Goal: Information Seeking & Learning: Learn about a topic

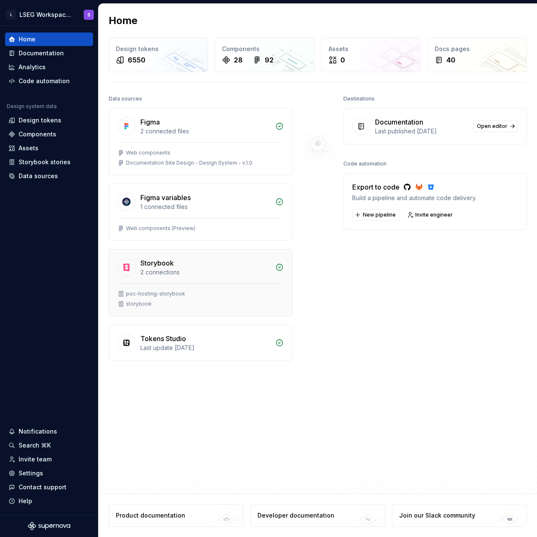
click at [142, 265] on div "Storybook" at bounding box center [156, 263] width 33 height 10
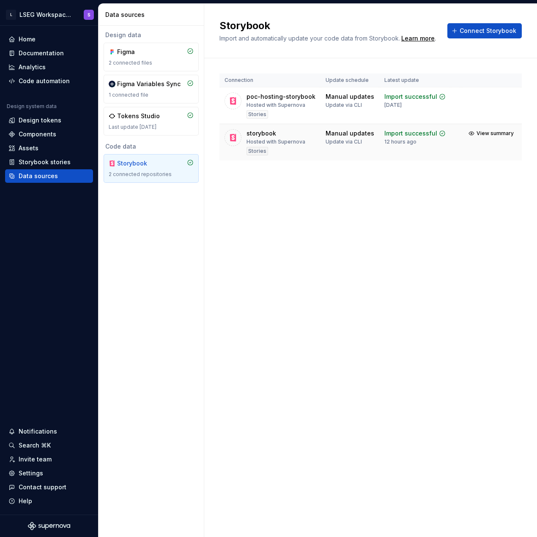
click at [260, 135] on div "storybook" at bounding box center [261, 133] width 30 height 8
click at [268, 136] on div "storybook" at bounding box center [261, 133] width 30 height 8
click at [47, 159] on div "Storybook stories" at bounding box center [45, 162] width 52 height 8
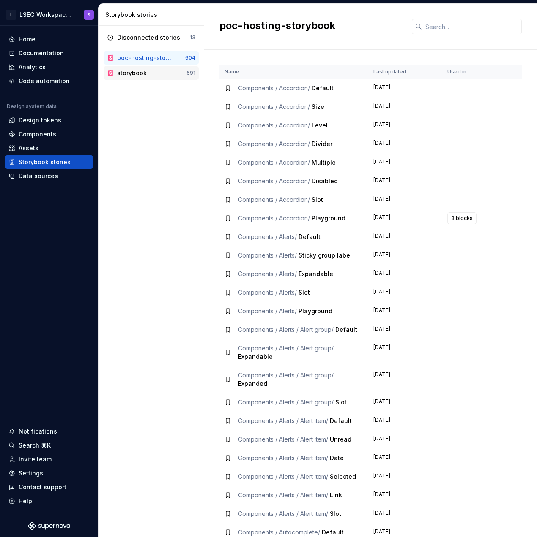
click at [138, 71] on div "storybook" at bounding box center [132, 73] width 30 height 8
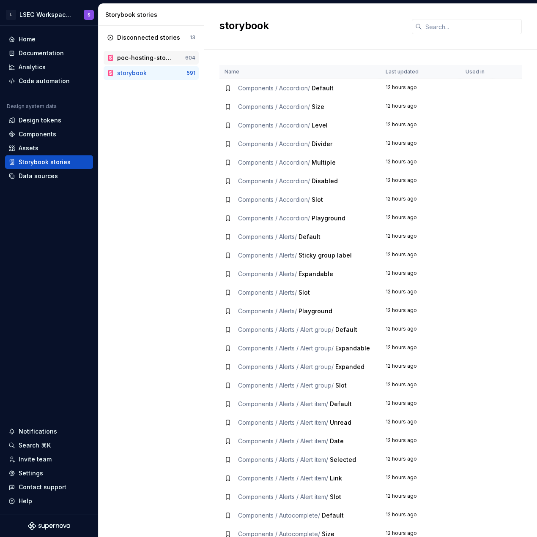
click at [146, 63] on div "poc-hosting-storybook 604" at bounding box center [151, 58] width 95 height 14
click at [137, 58] on div "poc-hosting-storybook" at bounding box center [144, 58] width 55 height 8
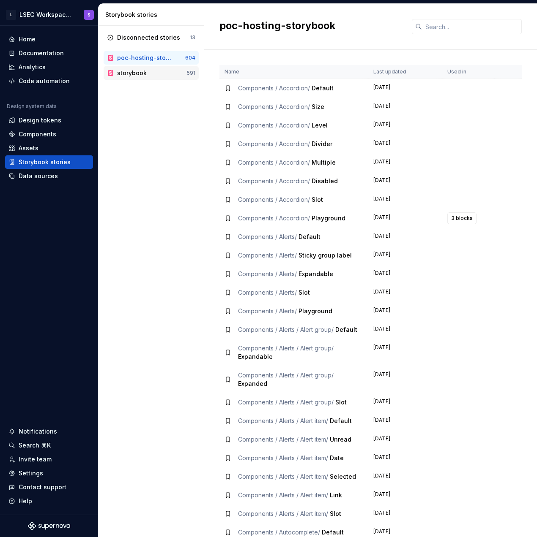
click at [135, 70] on div "storybook" at bounding box center [132, 73] width 30 height 8
